Goal: Information Seeking & Learning: Learn about a topic

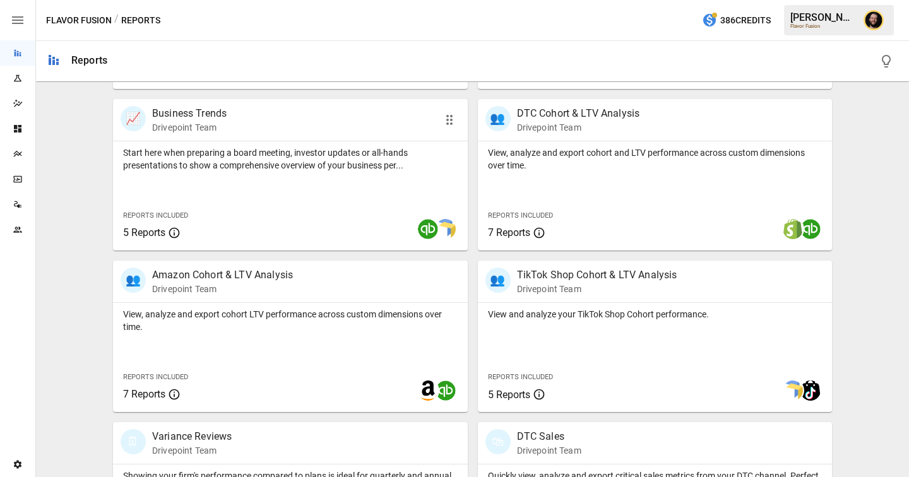
scroll to position [401, 0]
click at [405, 321] on p "View, analyze and export cohort LTV performance across custom dimensions over t…" at bounding box center [290, 319] width 334 height 25
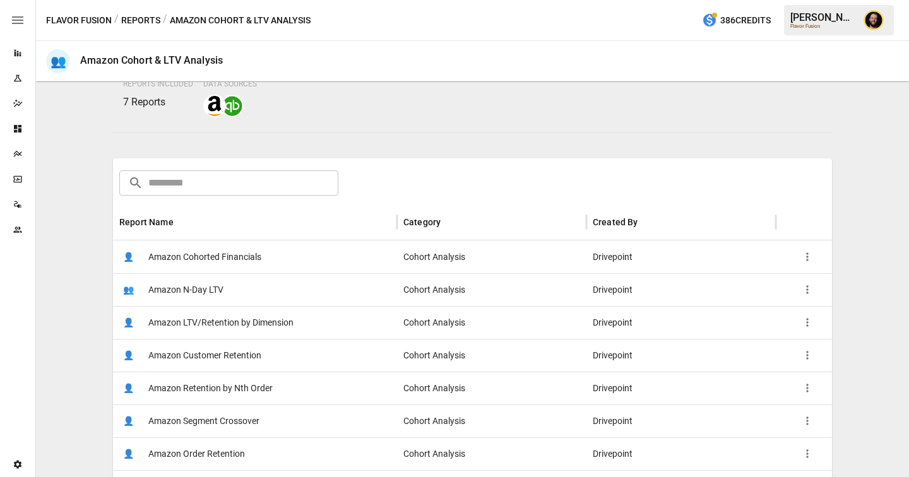
scroll to position [166, 0]
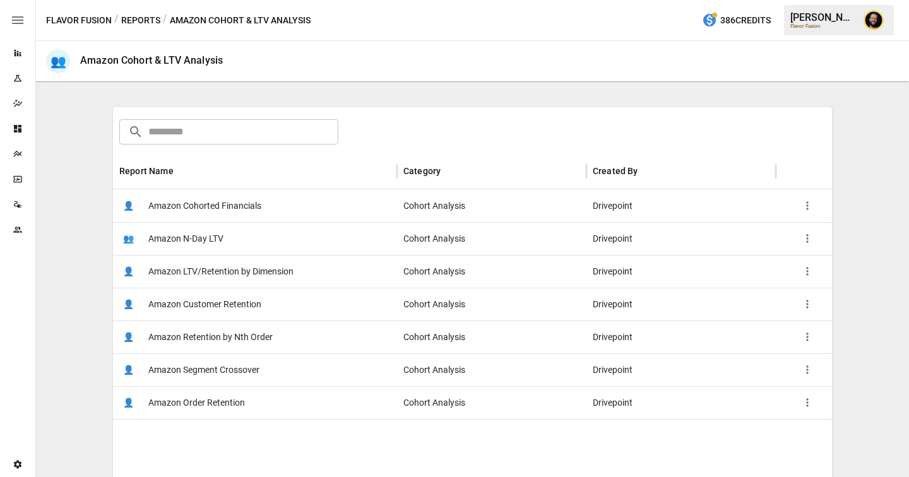
click at [242, 203] on span "Amazon Cohorted Financials" at bounding box center [204, 206] width 113 height 32
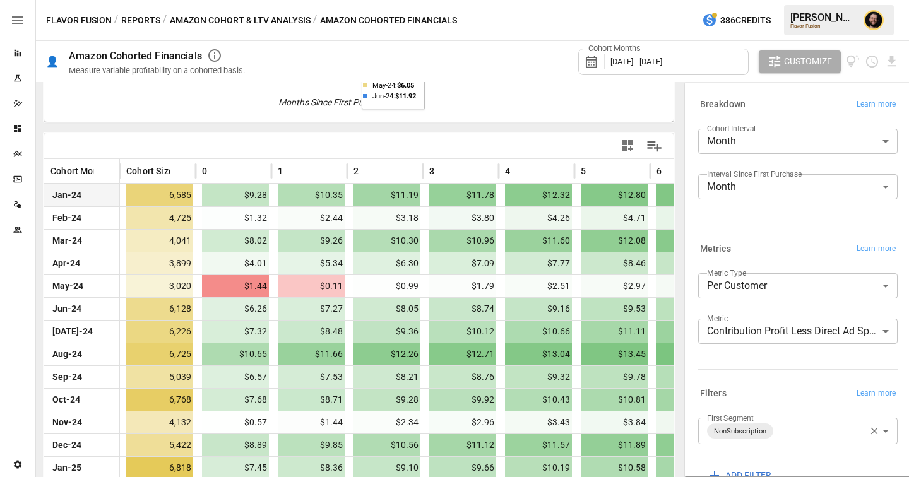
scroll to position [231, 0]
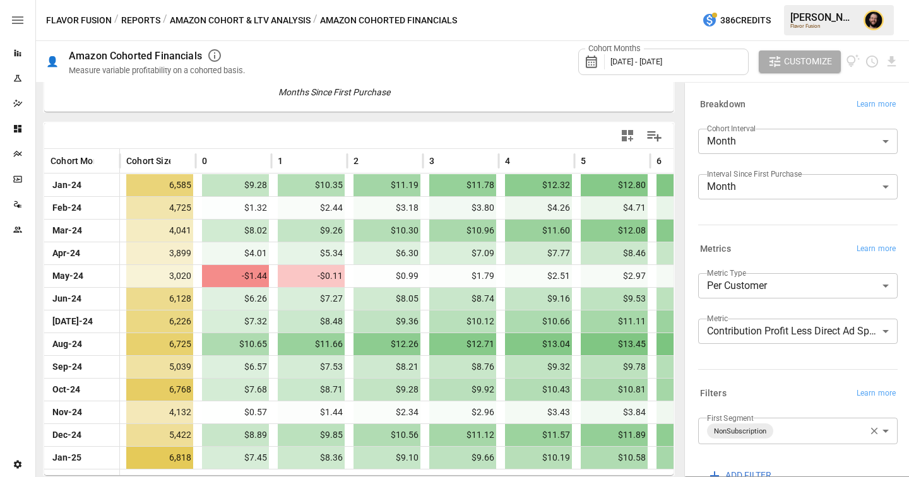
click at [786, 0] on body "Reports Experiments Dazzler Studio Dashboards Plans SmartModel ™ Data Sources T…" at bounding box center [454, 0] width 909 height 0
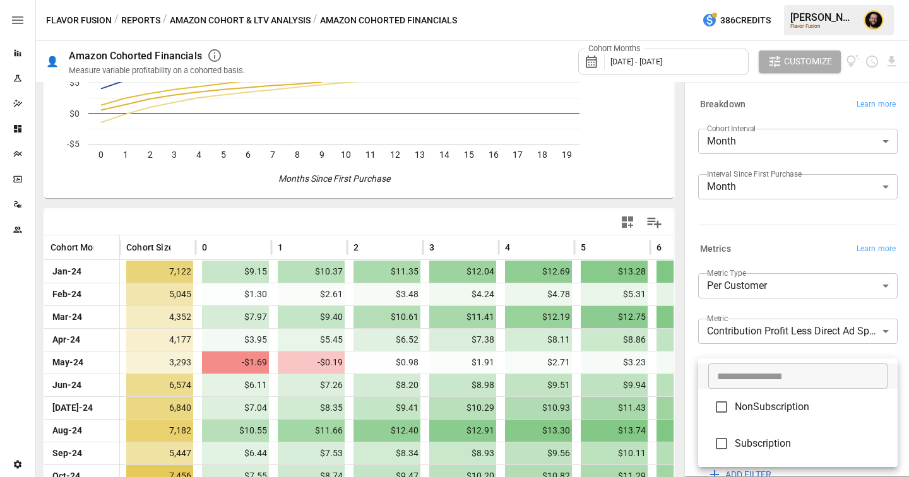
scroll to position [231, 0]
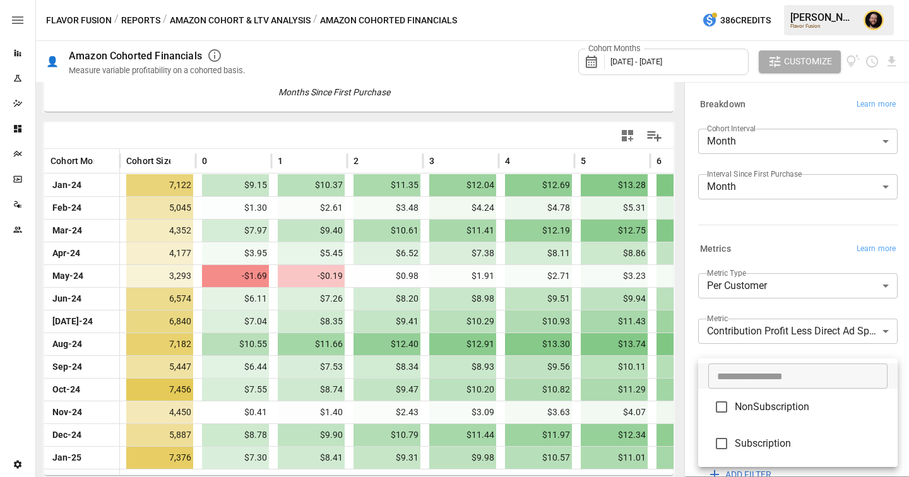
click at [791, 254] on div at bounding box center [454, 238] width 909 height 477
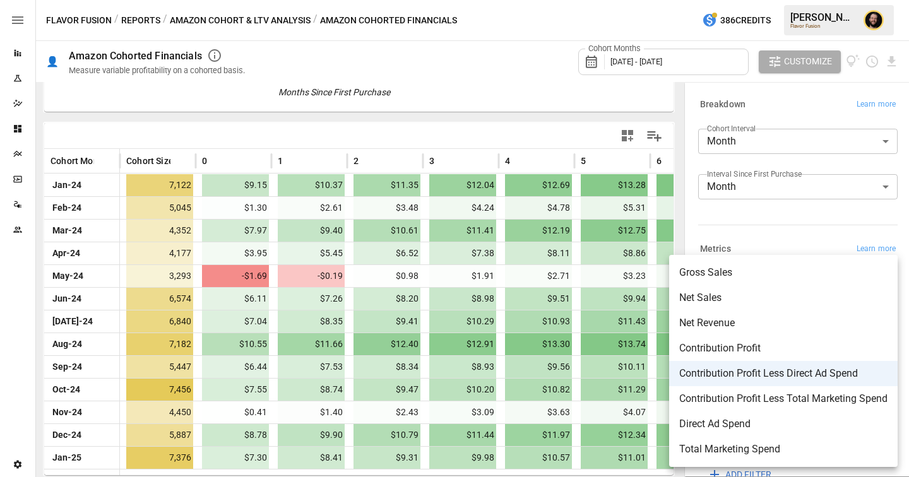
click at [818, 0] on body "Reports Experiments Dazzler Studio Dashboards Plans SmartModel ™ Data Sources T…" at bounding box center [454, 0] width 909 height 0
click at [736, 293] on span "Net Sales" at bounding box center [783, 297] width 208 height 15
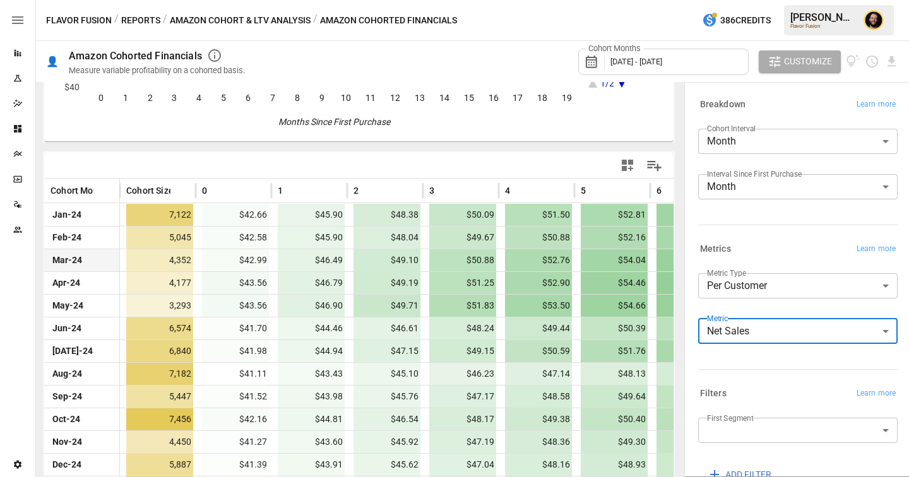
scroll to position [203, 0]
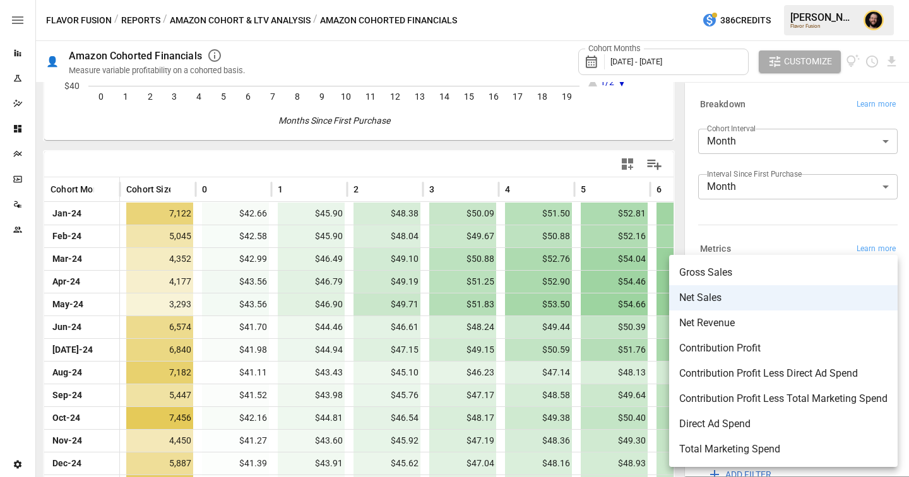
click at [764, 0] on body "Reports Experiments Dazzler Studio Dashboards Plans SmartModel ™ Data Sources T…" at bounding box center [454, 0] width 909 height 0
click at [733, 375] on span "Contribution Profit Less Direct Ad Spend" at bounding box center [783, 373] width 208 height 15
type input "**********"
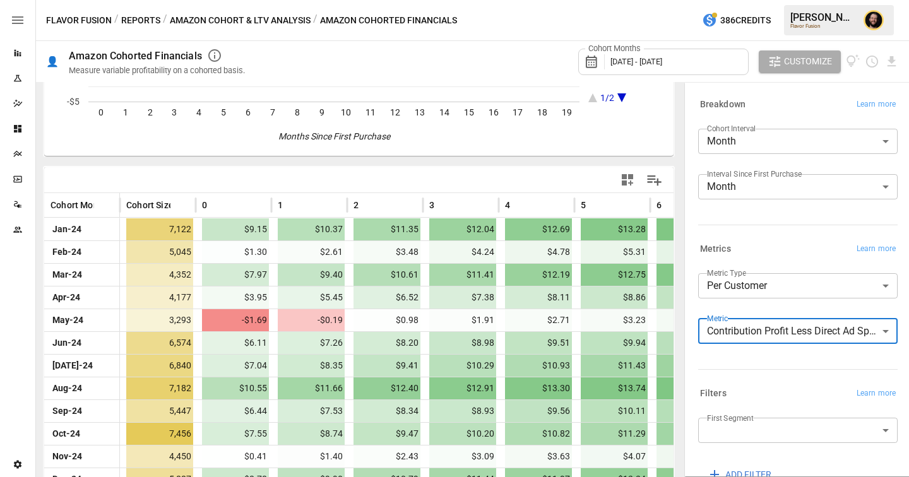
scroll to position [191, 0]
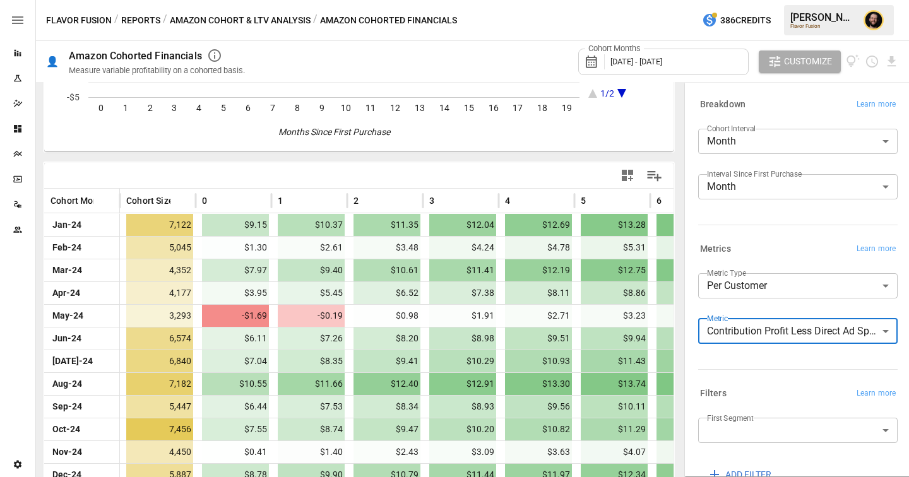
click at [783, 0] on body "Reports Experiments Dazzler Studio Dashboards Plans SmartModel ™ Data Sources T…" at bounding box center [454, 0] width 909 height 0
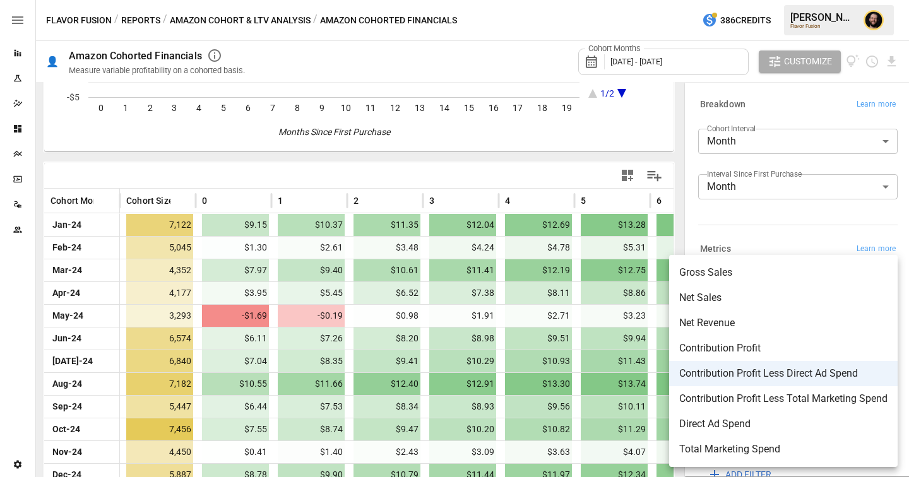
click at [315, 194] on div at bounding box center [454, 238] width 909 height 477
click at [813, 0] on body "Reports Experiments Dazzler Studio Dashboards Plans SmartModel ™ Data Sources T…" at bounding box center [454, 0] width 909 height 0
click at [311, 179] on div at bounding box center [454, 238] width 909 height 477
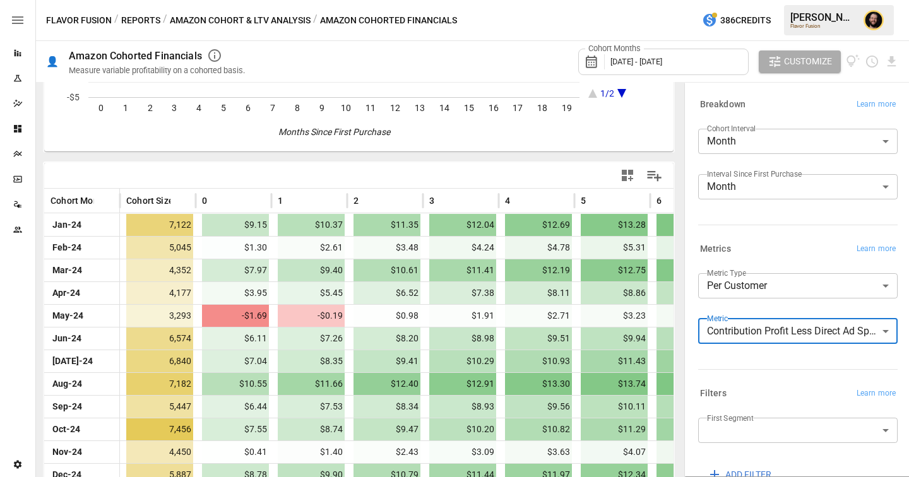
click at [783, 242] on div "Metrics Learn more" at bounding box center [797, 249] width 199 height 18
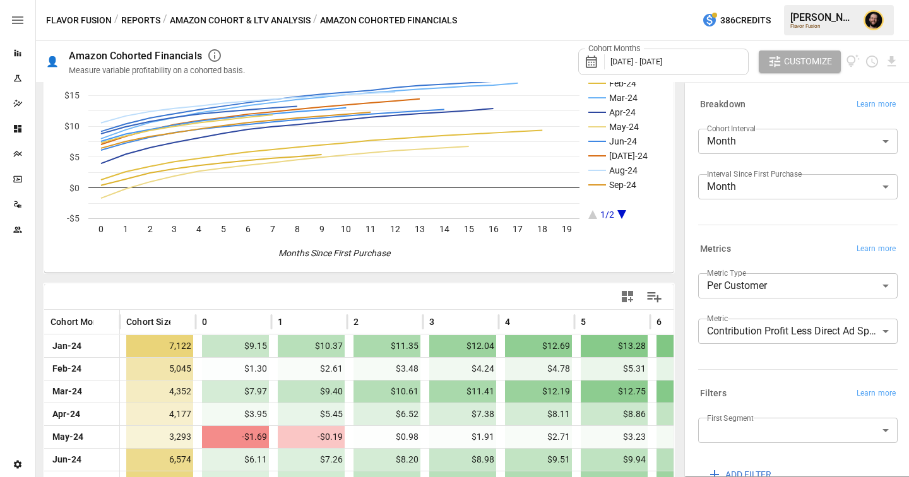
scroll to position [74, 0]
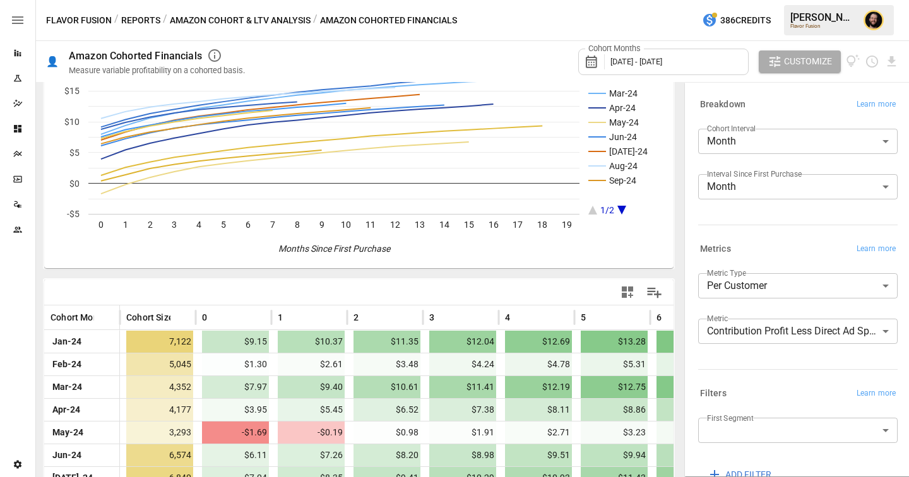
click at [136, 20] on button "Reports" at bounding box center [140, 21] width 39 height 16
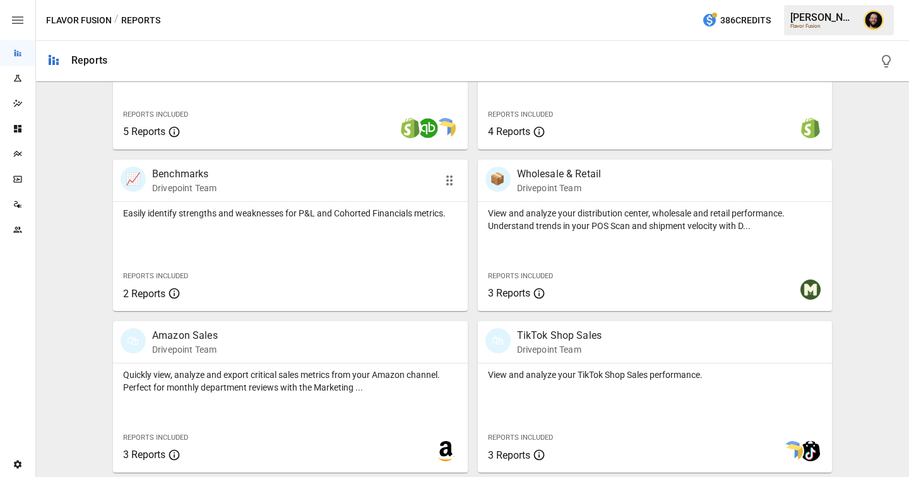
scroll to position [829, 0]
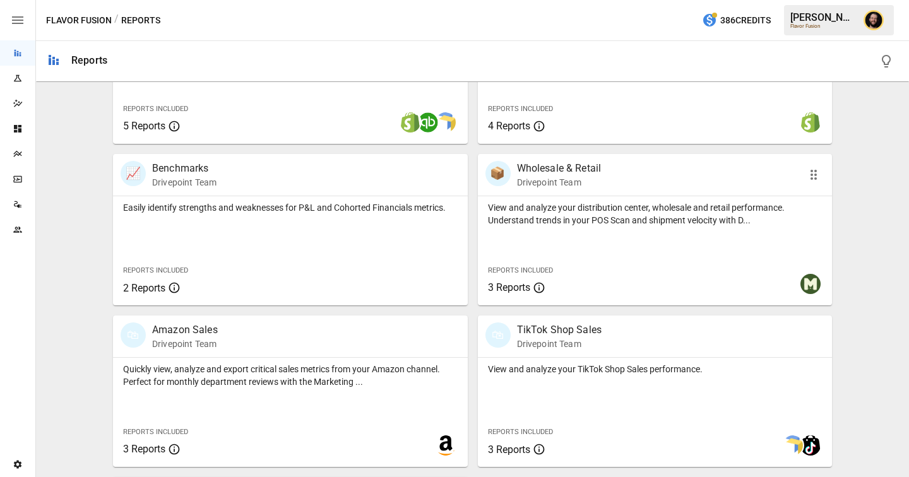
click at [654, 218] on p "View and analyze your distribution center, wholesale and retail performance. Un…" at bounding box center [655, 213] width 334 height 25
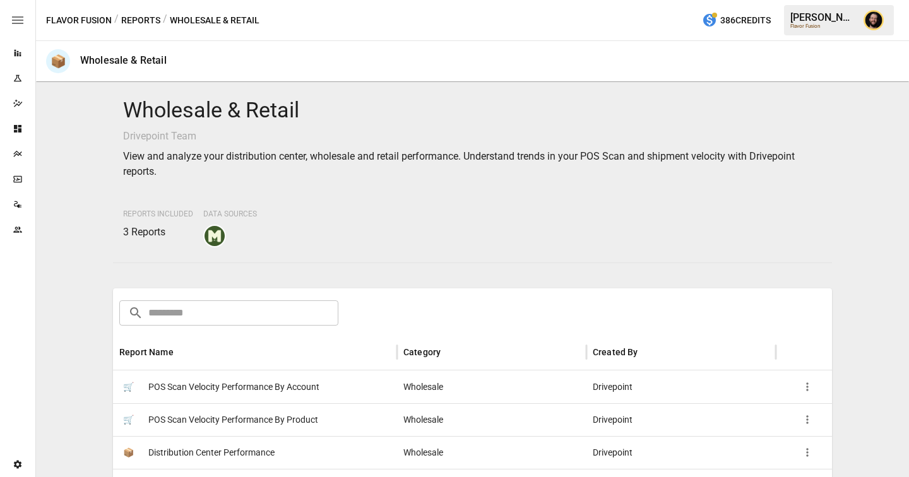
scroll to position [105, 0]
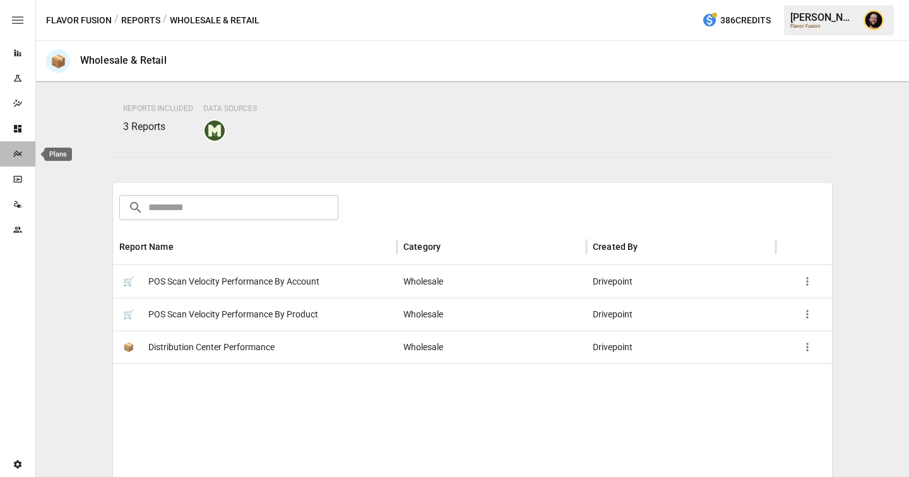
click at [20, 151] on icon "Plans" at bounding box center [18, 154] width 10 height 10
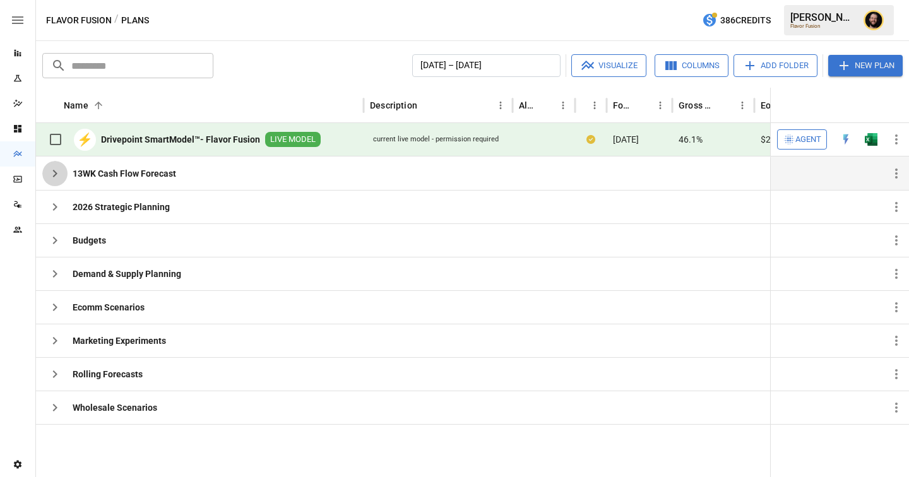
click at [59, 175] on icon "button" at bounding box center [54, 173] width 15 height 15
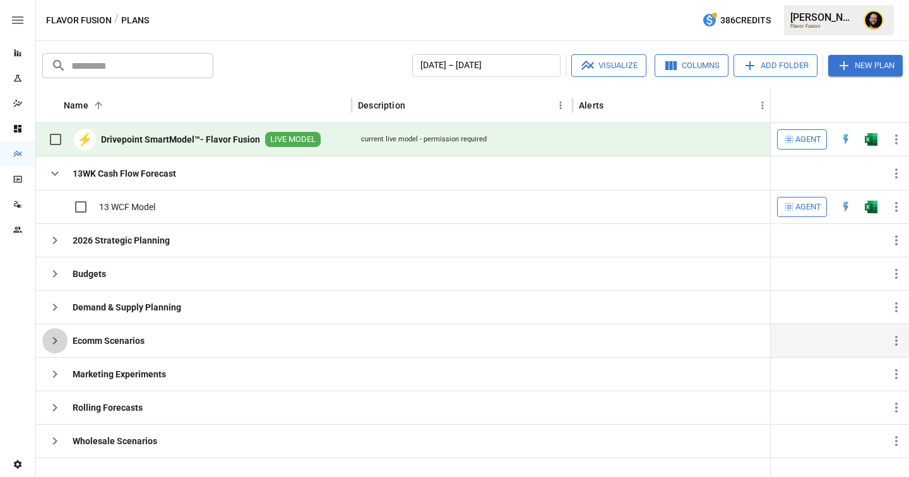
click at [55, 340] on icon "button" at bounding box center [55, 341] width 4 height 8
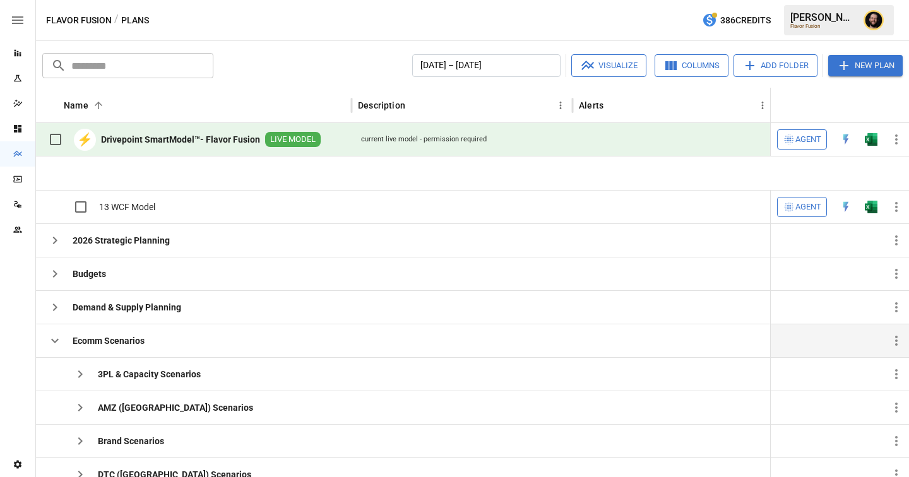
scroll to position [105, 0]
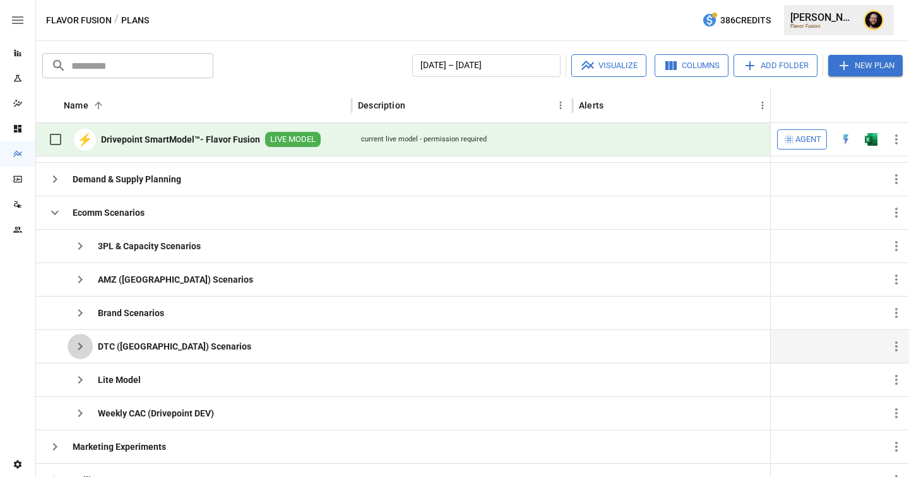
click at [81, 346] on icon "button" at bounding box center [80, 347] width 4 height 8
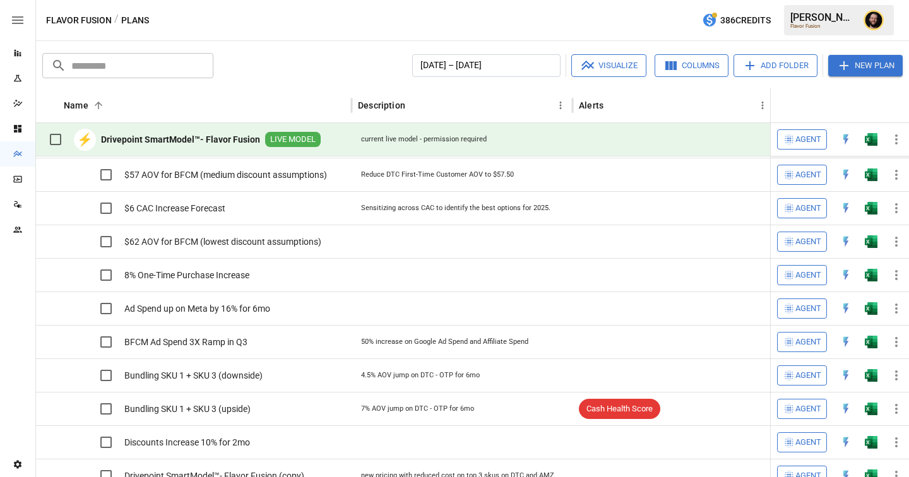
scroll to position [0, 0]
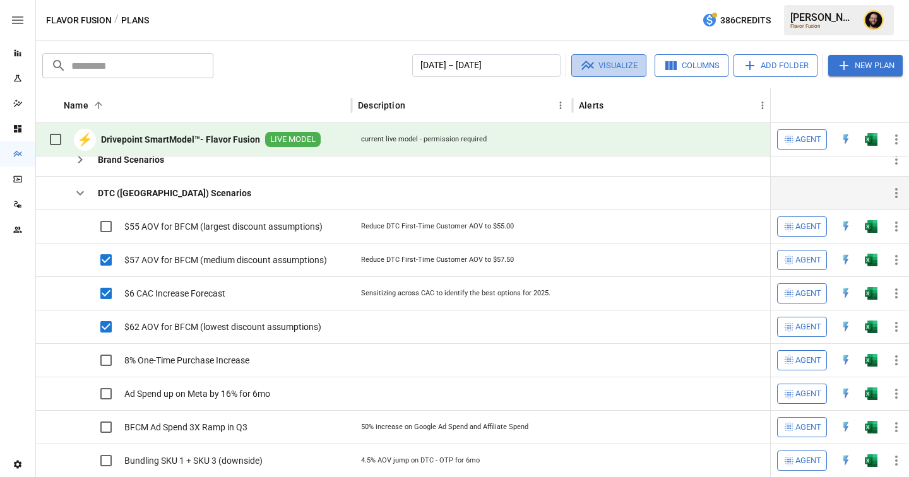
click at [604, 68] on button "Visualize" at bounding box center [608, 65] width 75 height 23
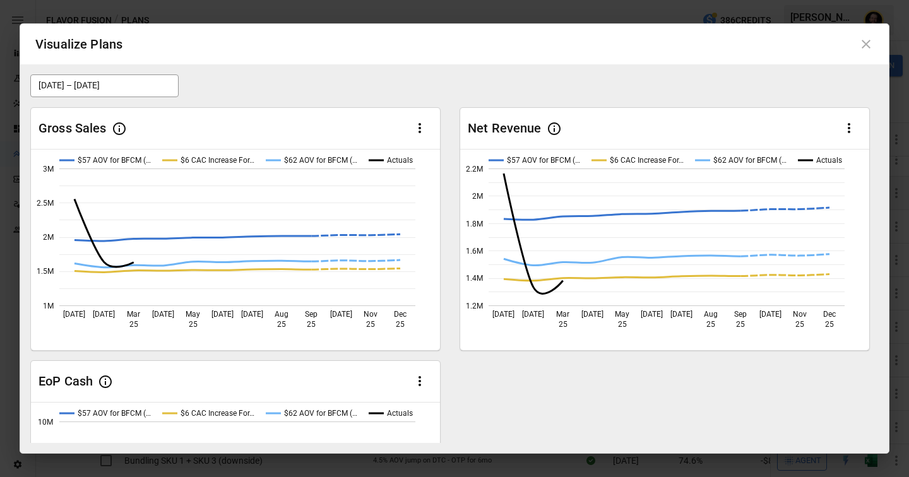
click at [870, 39] on icon at bounding box center [865, 44] width 15 height 15
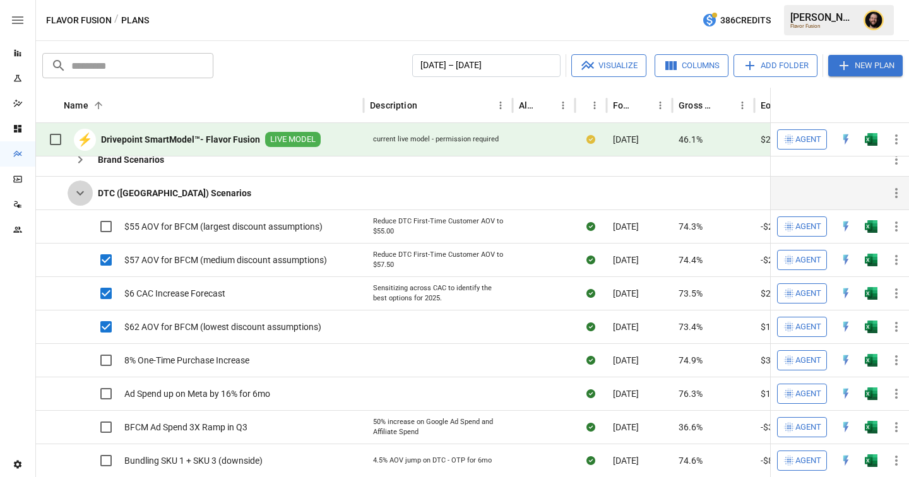
click at [87, 196] on icon "button" at bounding box center [80, 193] width 15 height 15
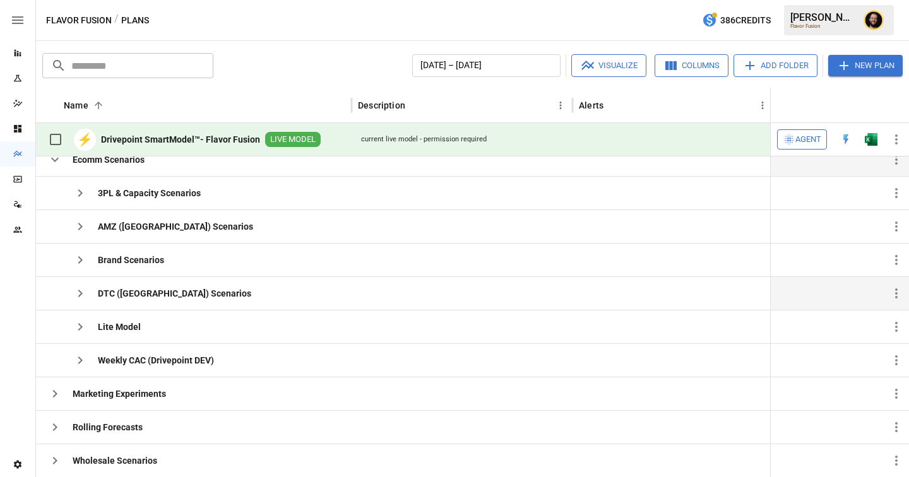
click at [56, 162] on icon "button" at bounding box center [54, 159] width 15 height 15
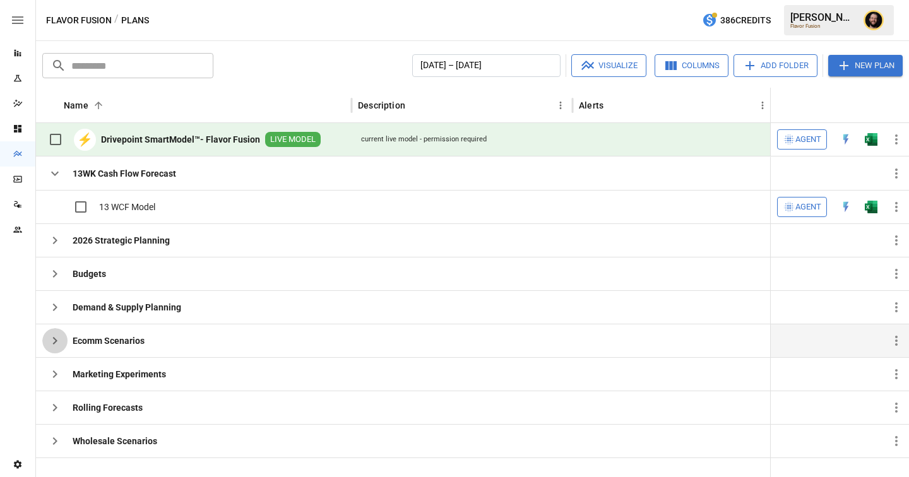
click at [58, 333] on icon "button" at bounding box center [54, 340] width 15 height 15
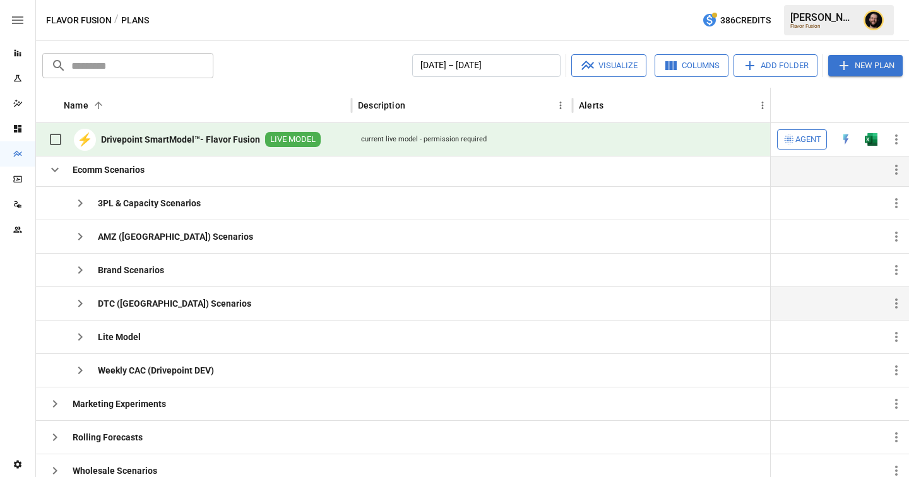
click at [81, 299] on icon "button" at bounding box center [80, 303] width 15 height 15
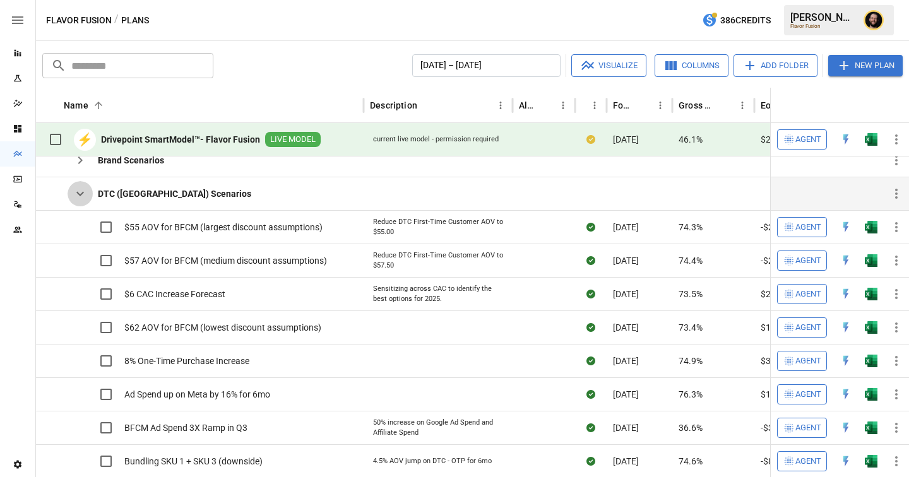
click at [83, 201] on icon "button" at bounding box center [80, 193] width 15 height 15
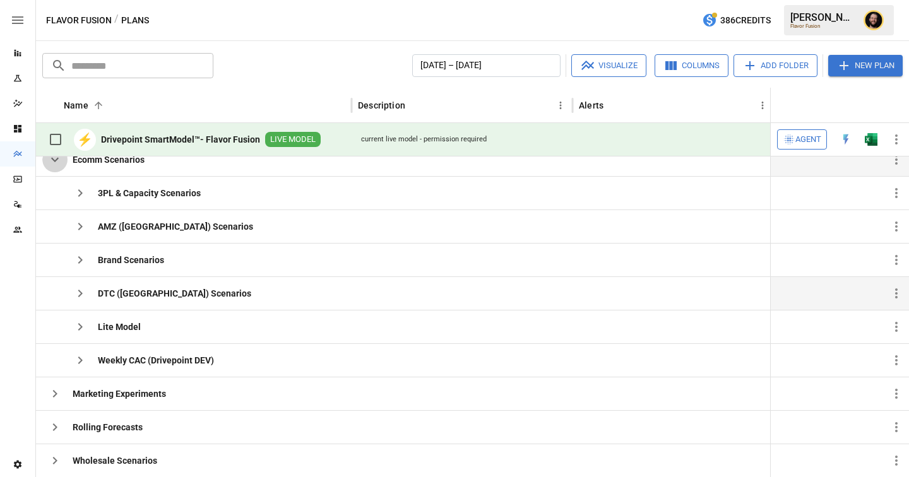
click at [55, 159] on icon "button" at bounding box center [54, 159] width 15 height 15
